Goal: Task Accomplishment & Management: Manage account settings

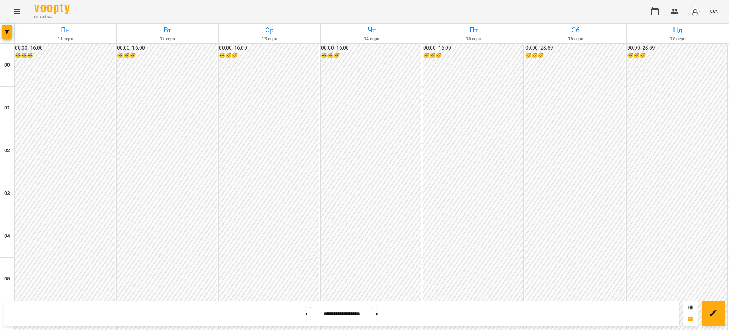
scroll to position [771, 0]
click at [378, 310] on button at bounding box center [377, 313] width 2 height 16
click at [378, 314] on button at bounding box center [377, 313] width 2 height 16
click at [305, 311] on button at bounding box center [306, 313] width 2 height 16
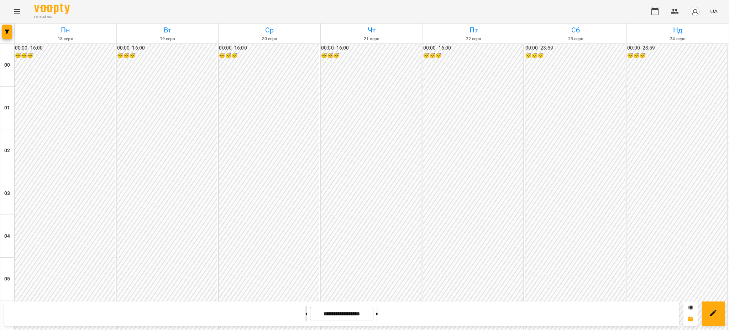
click at [305, 313] on button at bounding box center [306, 313] width 2 height 16
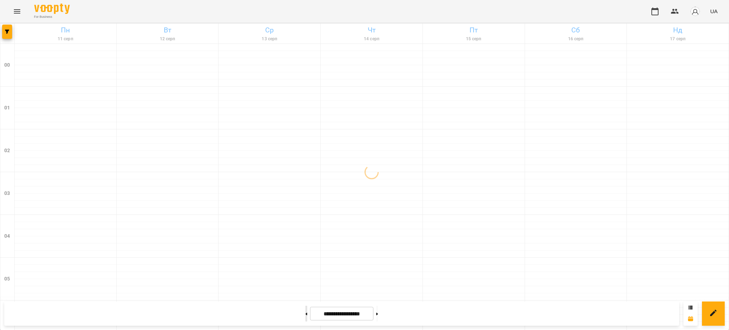
click at [305, 314] on button at bounding box center [306, 313] width 2 height 16
click at [378, 313] on icon at bounding box center [377, 313] width 2 height 3
type input "**********"
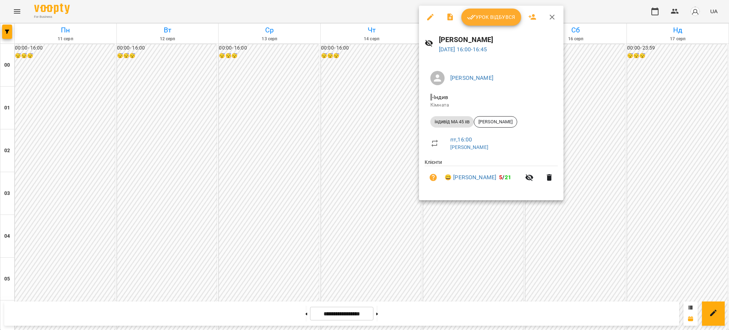
click at [504, 13] on span "Урок відбувся" at bounding box center [491, 17] width 48 height 9
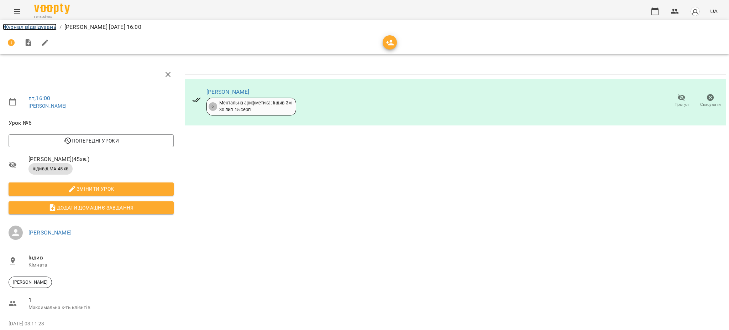
click at [43, 30] on link "Журнал відвідувань" at bounding box center [30, 26] width 54 height 7
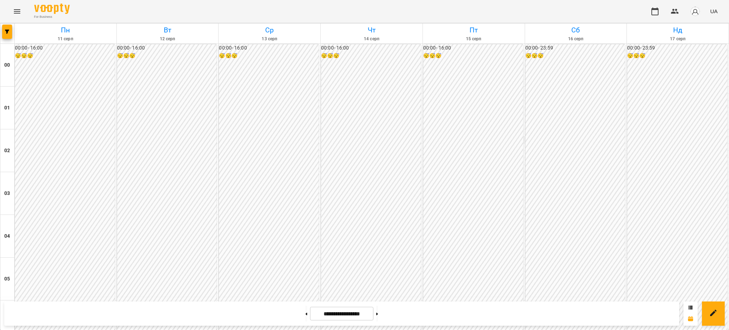
scroll to position [664, 0]
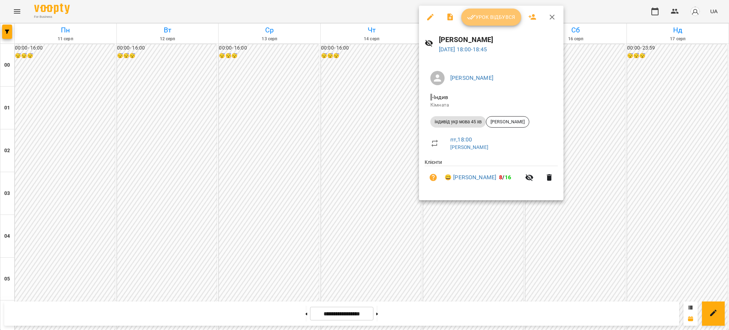
click at [487, 13] on span "Урок відбувся" at bounding box center [491, 17] width 48 height 9
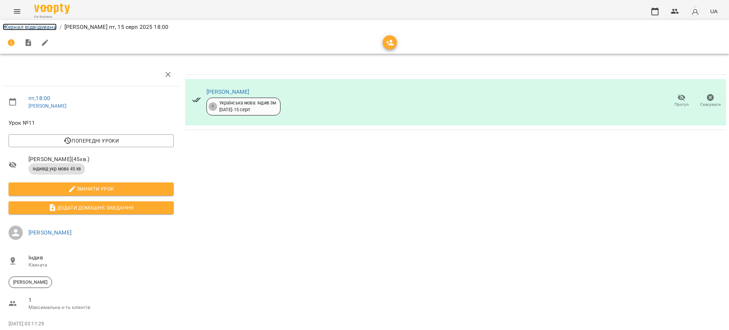
click at [40, 27] on link "Журнал відвідувань" at bounding box center [30, 26] width 54 height 7
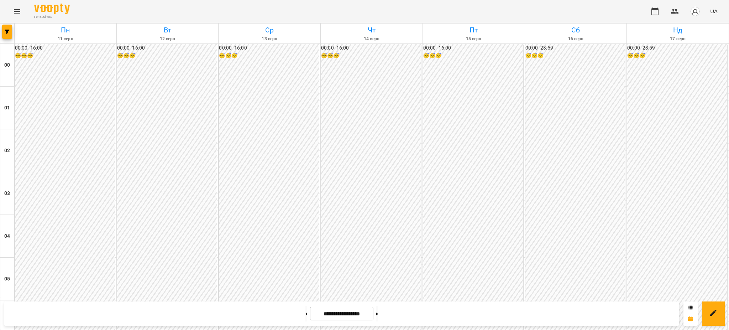
scroll to position [771, 0]
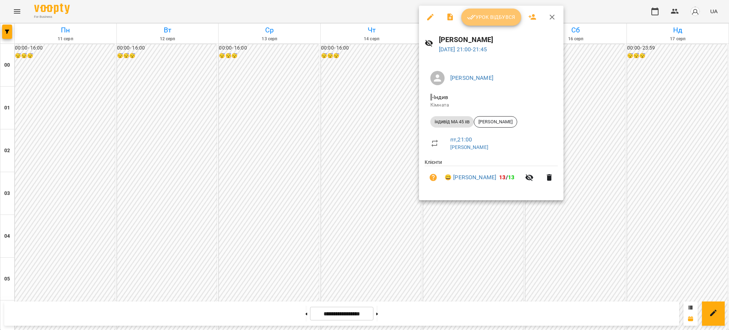
click at [497, 15] on span "Урок відбувся" at bounding box center [491, 17] width 48 height 9
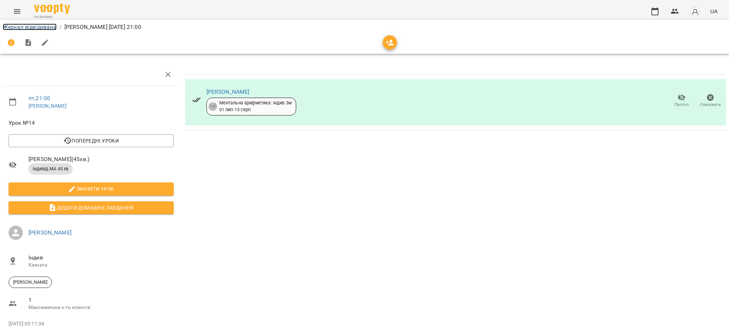
click at [28, 25] on link "Журнал відвідувань" at bounding box center [30, 26] width 54 height 7
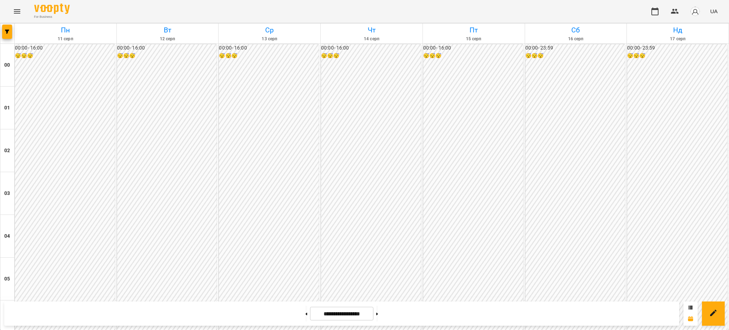
scroll to position [759, 0]
click at [378, 312] on icon at bounding box center [377, 313] width 2 height 3
type input "**********"
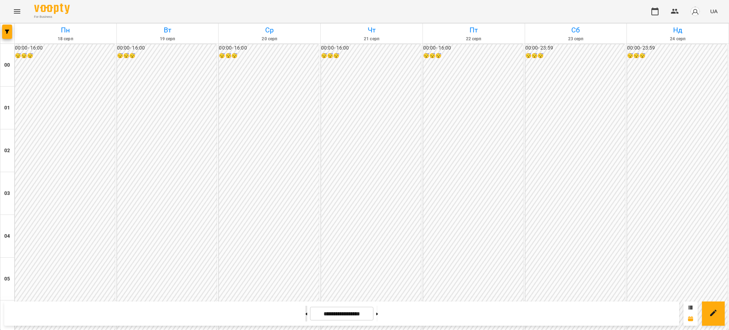
click at [305, 313] on button at bounding box center [306, 313] width 2 height 16
type input "**********"
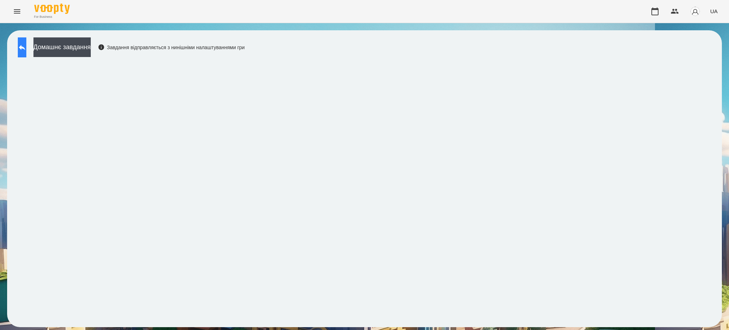
click at [26, 45] on icon at bounding box center [22, 47] width 9 height 9
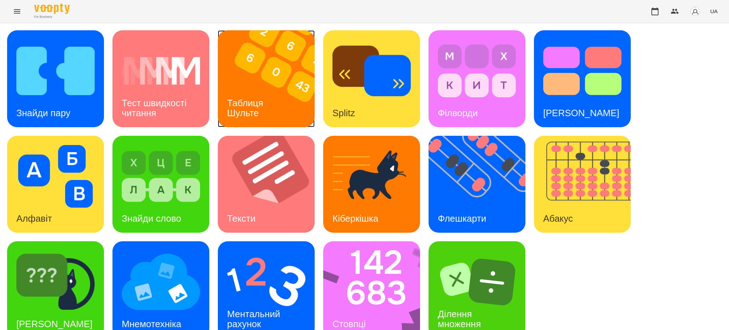
click at [273, 99] on div "Таблиця Шульте" at bounding box center [246, 108] width 57 height 38
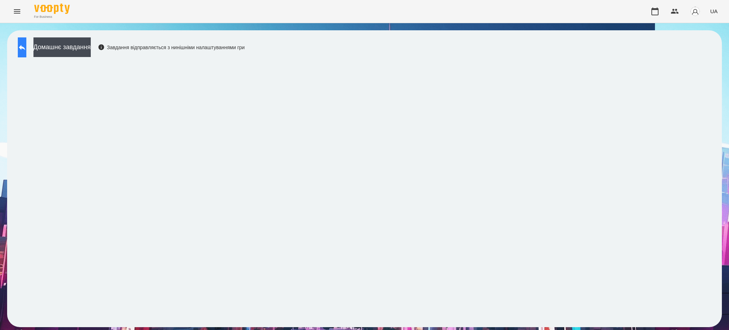
click at [25, 47] on icon at bounding box center [22, 47] width 6 height 5
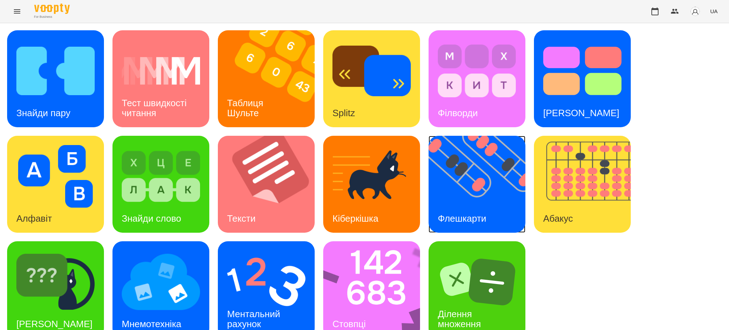
click at [498, 208] on img at bounding box center [482, 184] width 106 height 97
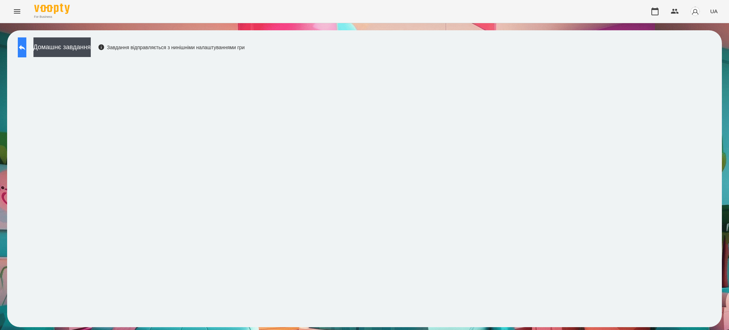
click at [25, 47] on icon at bounding box center [22, 47] width 6 height 5
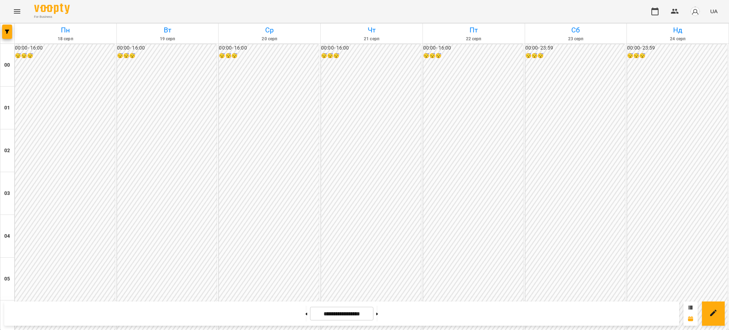
scroll to position [664, 0]
click at [306, 313] on icon at bounding box center [307, 313] width 2 height 2
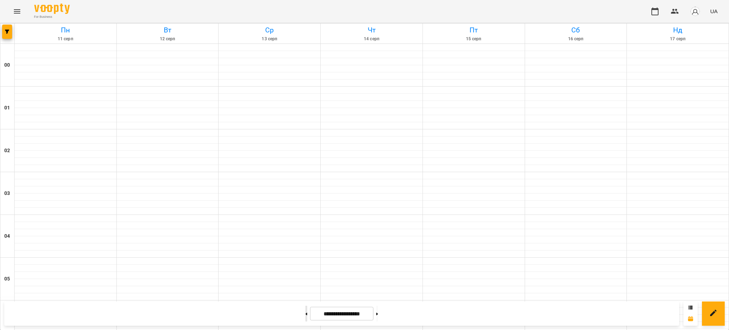
type input "**********"
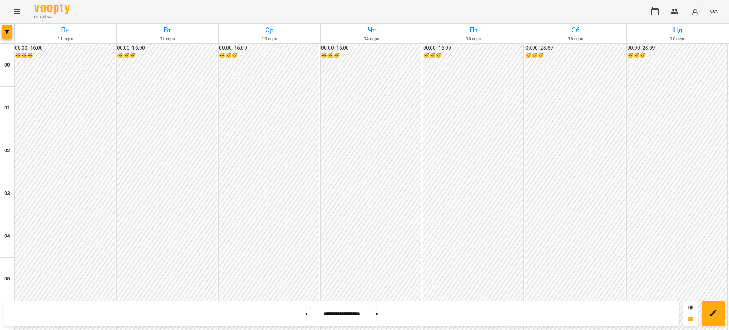
scroll to position [617, 0]
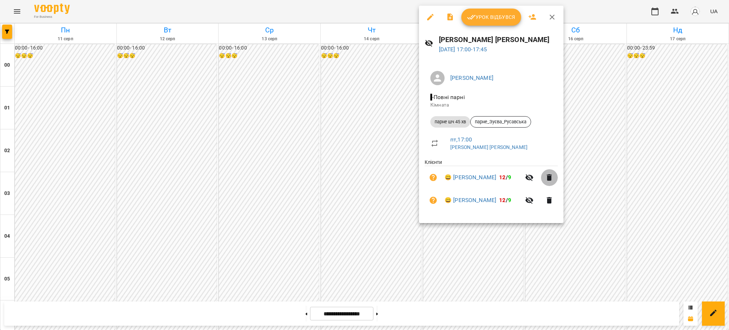
click at [549, 177] on icon "button" at bounding box center [549, 177] width 5 height 6
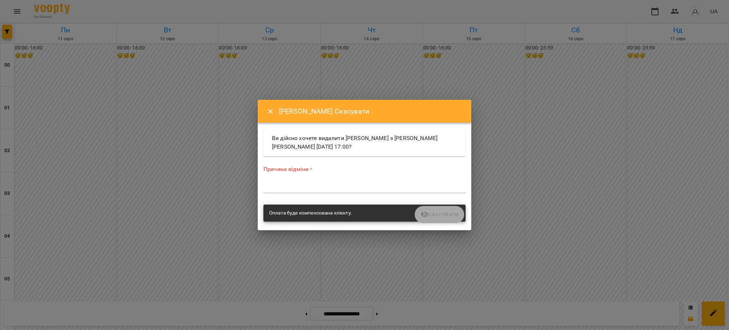
click at [373, 188] on textarea at bounding box center [364, 187] width 202 height 7
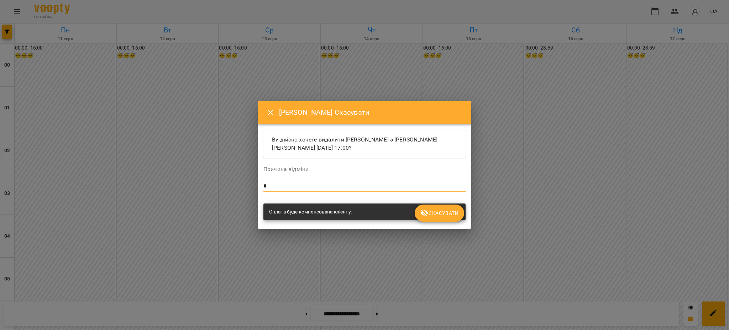
click at [448, 214] on span "Скасувати" at bounding box center [439, 213] width 38 height 9
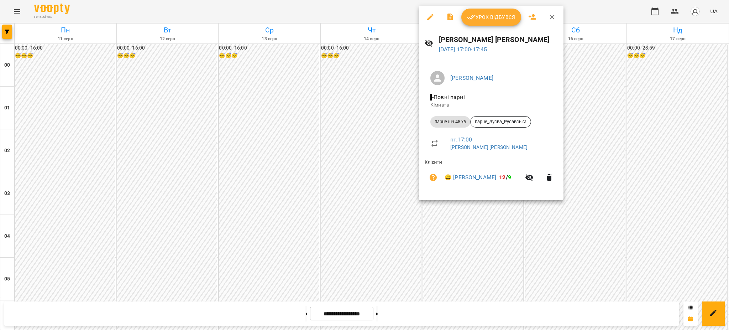
click at [546, 179] on icon "button" at bounding box center [549, 177] width 9 height 9
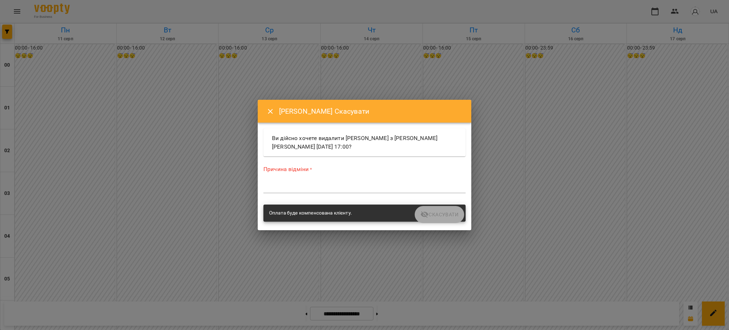
click at [374, 180] on div "Причина відміни * *" at bounding box center [364, 180] width 202 height 31
click at [373, 182] on div "*" at bounding box center [364, 187] width 202 height 11
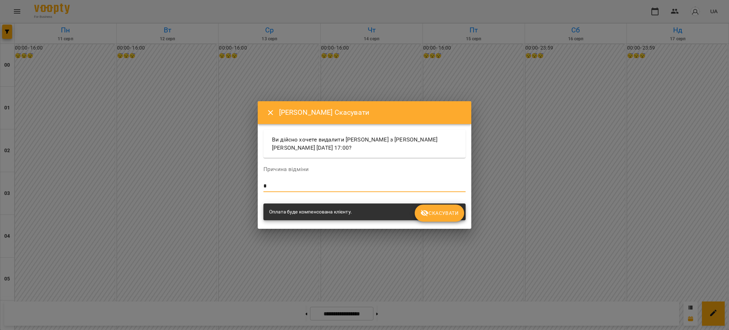
click at [445, 214] on span "Скасувати" at bounding box center [439, 213] width 38 height 9
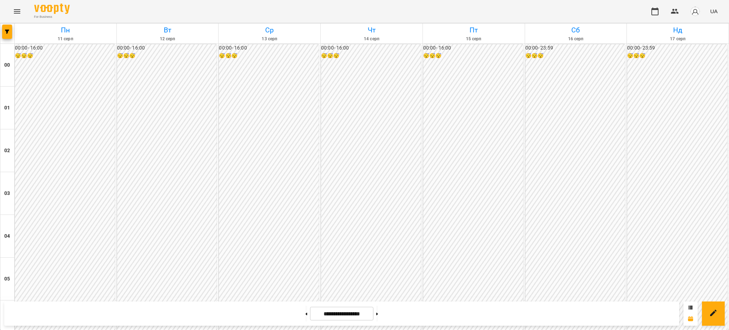
scroll to position [676, 0]
